Goal: Information Seeking & Learning: Learn about a topic

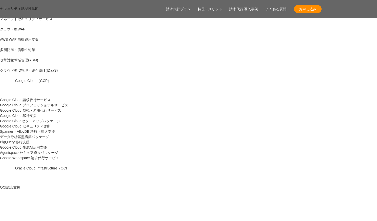
scroll to position [301, 0]
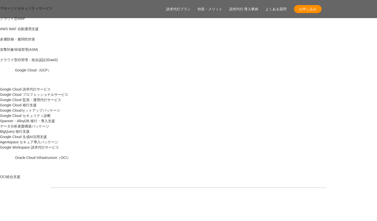
drag, startPoint x: 59, startPoint y: 124, endPoint x: 231, endPoint y: 111, distance: 172.7
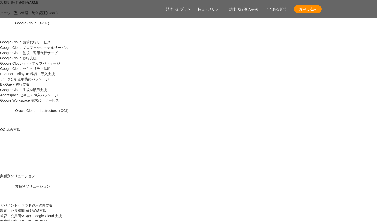
scroll to position [351, 0]
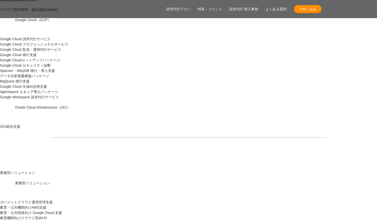
drag, startPoint x: 100, startPoint y: 100, endPoint x: 220, endPoint y: 115, distance: 121.1
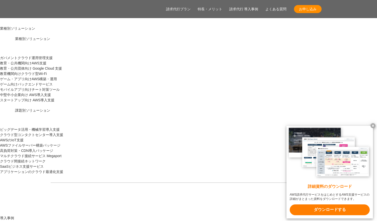
scroll to position [527, 0]
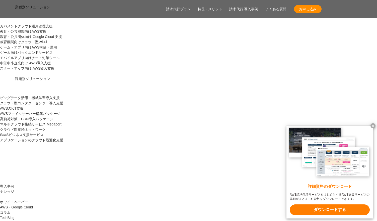
drag, startPoint x: 159, startPoint y: 87, endPoint x: 164, endPoint y: 124, distance: 38.1
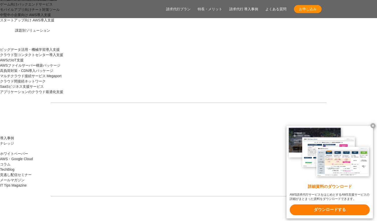
scroll to position [577, 0]
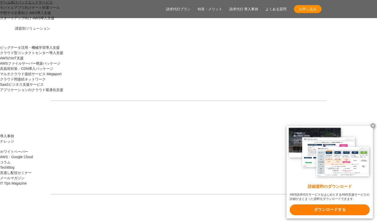
drag, startPoint x: 165, startPoint y: 102, endPoint x: 175, endPoint y: 143, distance: 42.0
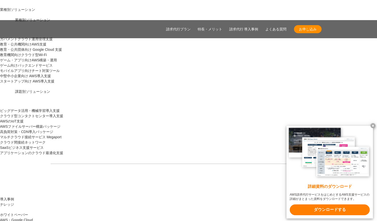
scroll to position [502, 0]
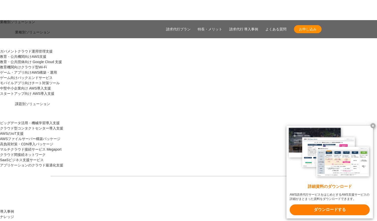
drag, startPoint x: 149, startPoint y: 109, endPoint x: 178, endPoint y: 171, distance: 69.2
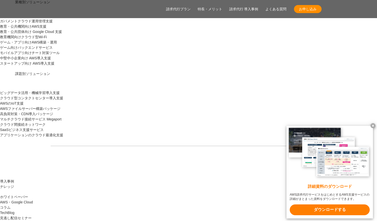
scroll to position [602, 0]
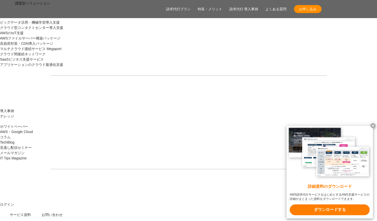
drag, startPoint x: 159, startPoint y: 92, endPoint x: 177, endPoint y: 180, distance: 90.7
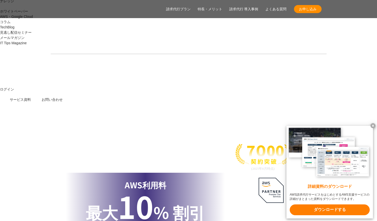
scroll to position [728, 0]
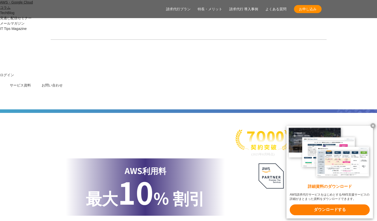
drag, startPoint x: 372, startPoint y: 125, endPoint x: 371, endPoint y: 112, distance: 12.6
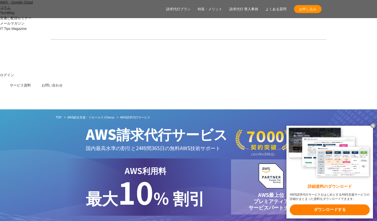
click at [372, 123] on x-t at bounding box center [373, 125] width 5 height 5
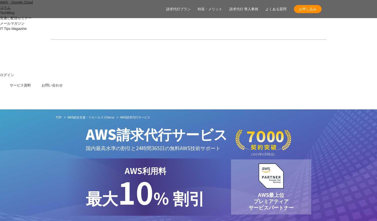
drag, startPoint x: 364, startPoint y: 106, endPoint x: 380, endPoint y: 104, distance: 16.2
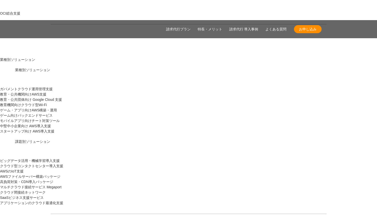
scroll to position [452, 0]
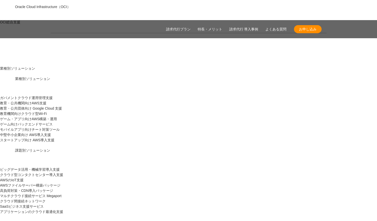
click at [181, 31] on link "請求代行プラン" at bounding box center [178, 29] width 25 height 5
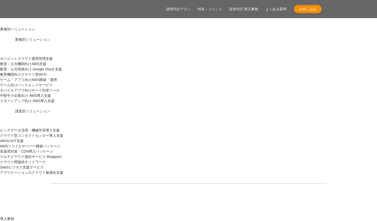
scroll to position [495, 0]
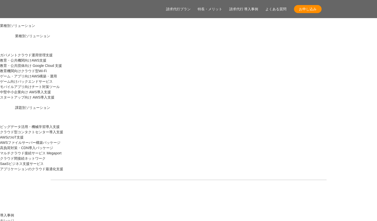
drag, startPoint x: 161, startPoint y: 115, endPoint x: 180, endPoint y: 174, distance: 61.4
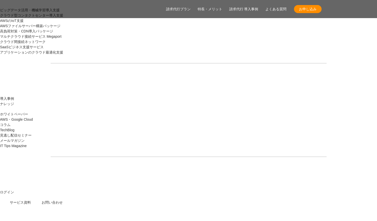
scroll to position [620, 0]
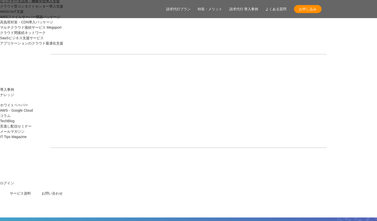
drag, startPoint x: 178, startPoint y: 168, endPoint x: 171, endPoint y: 134, distance: 34.4
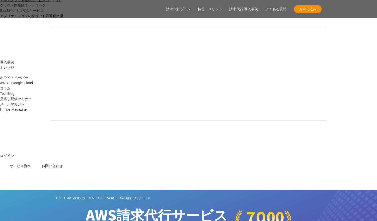
scroll to position [695, 0]
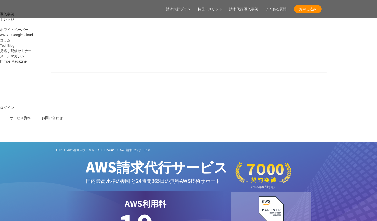
drag, startPoint x: 161, startPoint y: 113, endPoint x: 314, endPoint y: 128, distance: 153.1
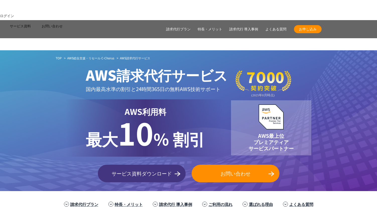
scroll to position [778, 0]
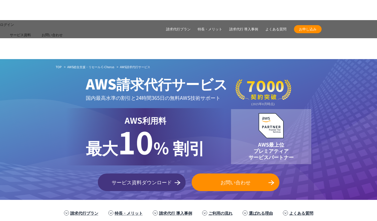
drag, startPoint x: 296, startPoint y: 130, endPoint x: 58, endPoint y: 75, distance: 244.7
drag, startPoint x: 60, startPoint y: 77, endPoint x: 328, endPoint y: 134, distance: 273.6
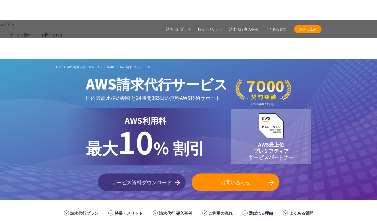
drag, startPoint x: 60, startPoint y: 77, endPoint x: 295, endPoint y: 130, distance: 241.2
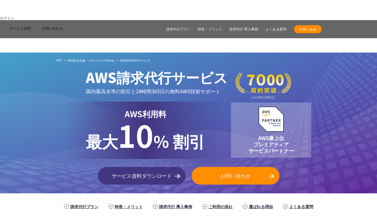
scroll to position [753, 0]
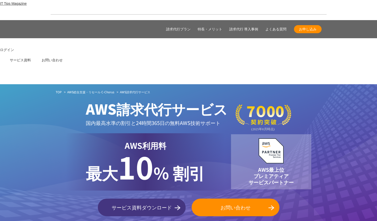
drag, startPoint x: 59, startPoint y: 102, endPoint x: 315, endPoint y: 164, distance: 262.8
drag, startPoint x: 380, startPoint y: 71, endPoint x: 18, endPoint y: 64, distance: 362.0
